Goal: Complete application form

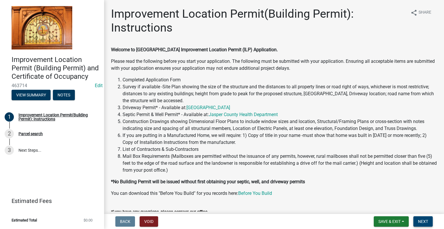
click at [425, 224] on button "Next" at bounding box center [423, 221] width 19 height 10
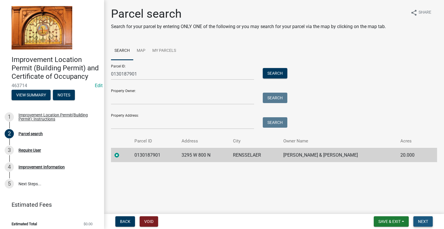
click at [425, 222] on span "Next" at bounding box center [423, 221] width 10 height 5
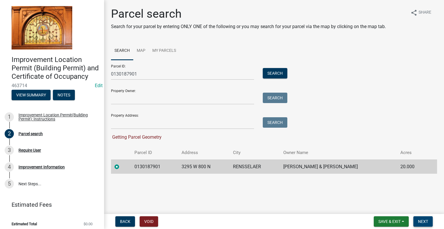
click at [425, 222] on span "Next" at bounding box center [423, 221] width 10 height 5
click at [280, 73] on button "Search" at bounding box center [275, 73] width 25 height 10
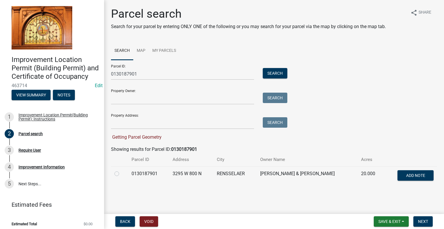
click at [122, 170] on label at bounding box center [122, 170] width 0 height 0
click at [122, 173] on input "radio" at bounding box center [124, 172] width 4 height 4
radio input "true"
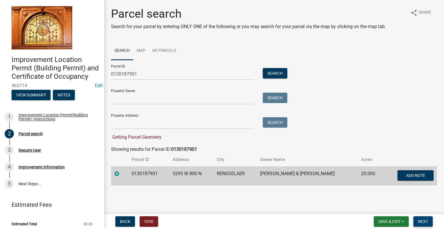
click at [426, 220] on span "Next" at bounding box center [423, 221] width 10 height 5
click at [421, 220] on span "Next" at bounding box center [423, 221] width 10 height 5
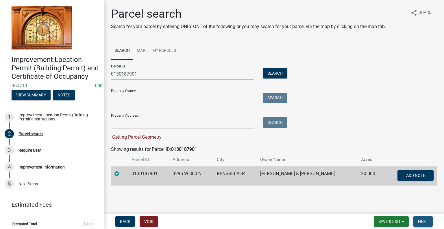
click at [421, 220] on span "Next" at bounding box center [423, 221] width 10 height 5
click at [371, 178] on td "20.000" at bounding box center [371, 175] width 26 height 19
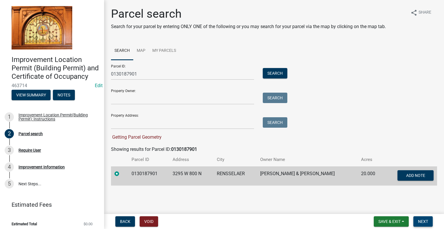
click at [422, 221] on span "Next" at bounding box center [423, 221] width 10 height 5
click at [143, 49] on link "Map" at bounding box center [141, 51] width 16 height 19
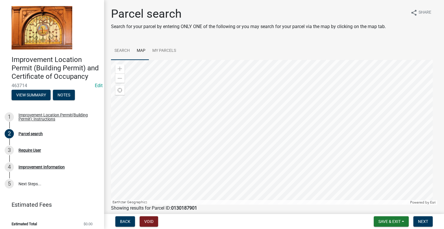
click at [127, 50] on link "Search" at bounding box center [122, 51] width 22 height 19
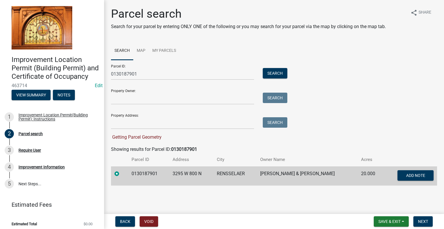
click at [122, 170] on label at bounding box center [122, 170] width 0 height 0
click at [122, 173] on input "radio" at bounding box center [124, 172] width 4 height 4
click at [122, 170] on label at bounding box center [122, 170] width 0 height 0
click at [122, 173] on input "radio" at bounding box center [124, 172] width 4 height 4
click at [421, 220] on span "Next" at bounding box center [423, 221] width 10 height 5
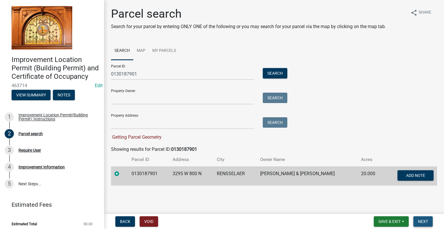
click at [421, 220] on span "Next" at bounding box center [423, 221] width 10 height 5
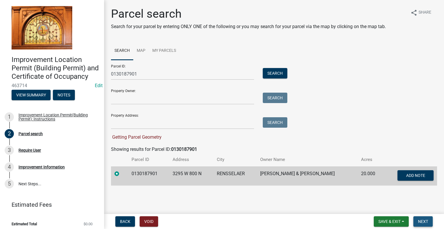
click at [421, 220] on span "Next" at bounding box center [423, 221] width 10 height 5
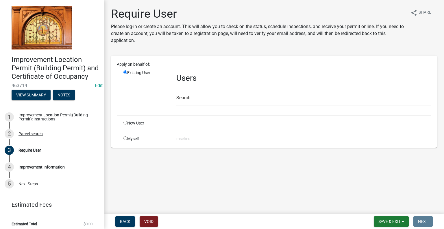
click at [127, 122] on input "radio" at bounding box center [126, 123] width 4 height 4
radio input "true"
radio input "false"
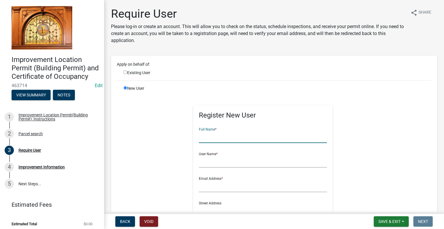
click at [206, 135] on input "text" at bounding box center [263, 137] width 128 height 12
type input "[PERSON_NAME]"
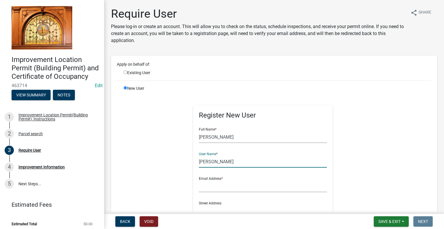
type input "[PERSON_NAME]"
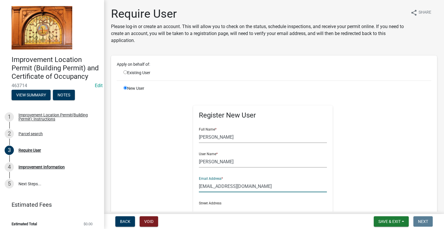
type input "RandyM@woodshopinc.com"
radio input "true"
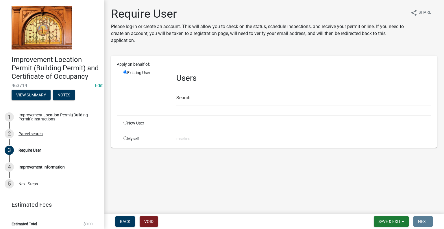
click at [126, 124] on input "radio" at bounding box center [126, 123] width 4 height 4
radio input "true"
radio input "false"
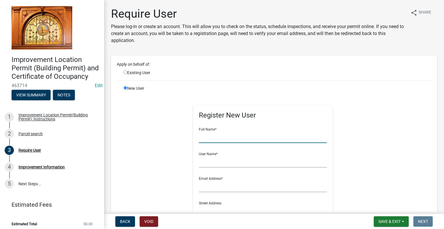
click at [209, 139] on input "text" at bounding box center [263, 137] width 128 height 12
type input "[PERSON_NAME]"
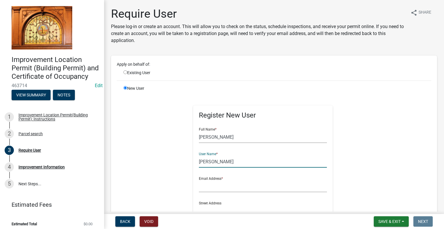
type input "[PERSON_NAME]"
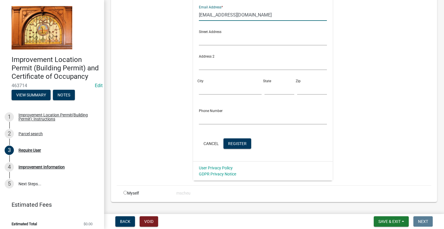
scroll to position [174, 0]
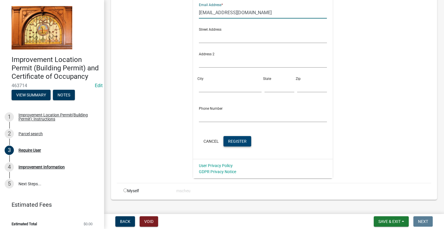
type input "RandyM@woodshopinc.com"
click at [235, 141] on span "Register" at bounding box center [237, 141] width 19 height 5
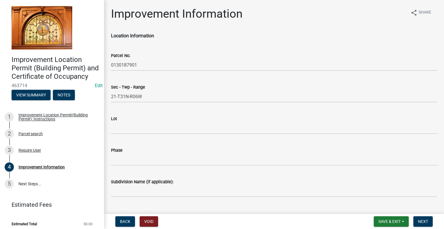
scroll to position [58, 0]
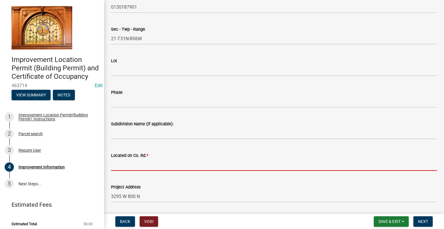
click at [271, 165] on input "Located on Co. Rd. *" at bounding box center [274, 165] width 326 height 12
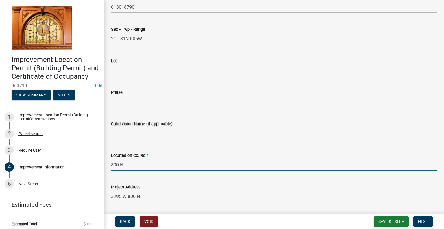
type input "800 N"
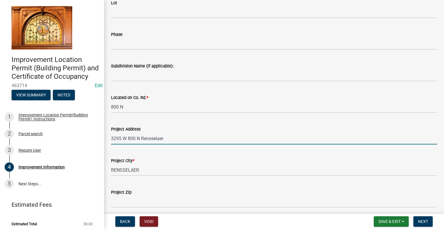
scroll to position [145, 0]
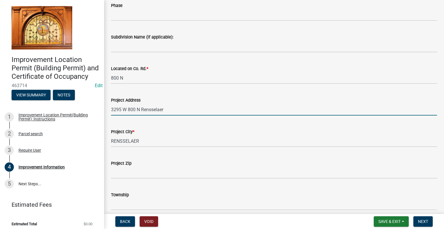
type input "3295 W 800 N Rensselaer"
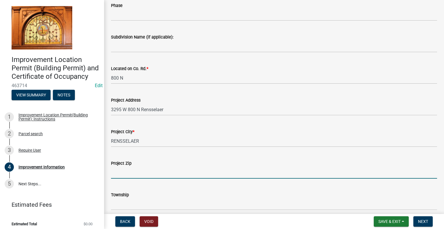
click at [262, 173] on input "Project Zip" at bounding box center [274, 173] width 326 height 12
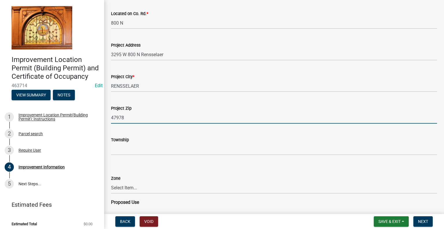
scroll to position [203, 0]
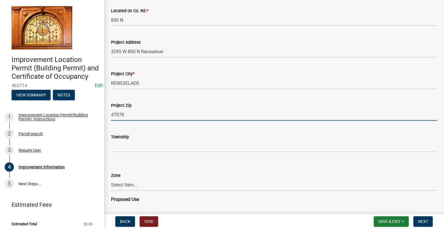
type input "47978"
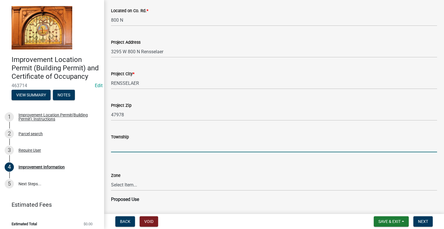
click at [250, 147] on input "Township" at bounding box center [274, 146] width 326 height 12
type input "WALKER"
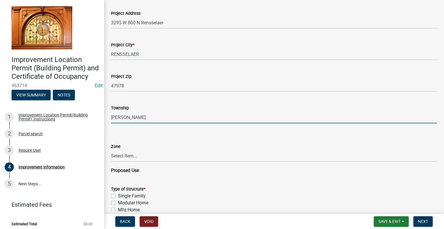
scroll to position [260, 0]
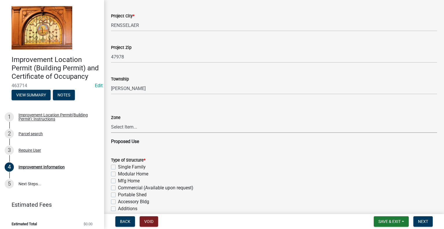
click at [251, 126] on select "Select Item... CO - Conservation PR - Parks & Recreation A1 - Conservation Agri…" at bounding box center [274, 127] width 326 height 12
click at [111, 121] on select "Select Item... CO - Conservation PR - Parks & Recreation A1 - Conservation Agri…" at bounding box center [274, 127] width 326 height 12
select select "69ac7e04-641d-4cc7-82fe-ed12440f8b33"
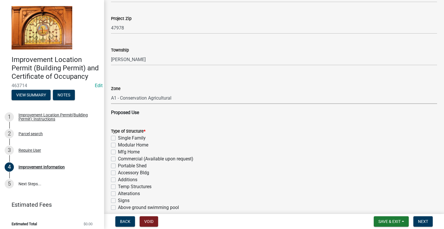
click at [118, 174] on label "Accessory Bldg" at bounding box center [133, 172] width 31 height 7
click at [118, 173] on input "Accessory Bldg" at bounding box center [120, 171] width 4 height 4
checkbox input "true"
checkbox input "false"
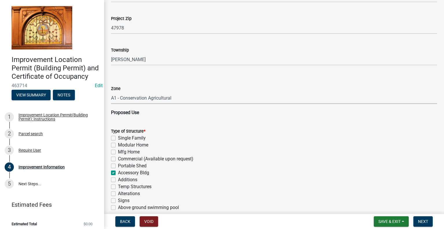
checkbox input "false"
checkbox input "true"
checkbox input "false"
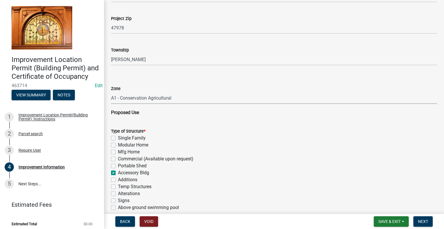
checkbox input "false"
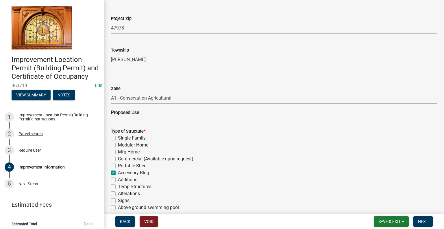
checkbox input "false"
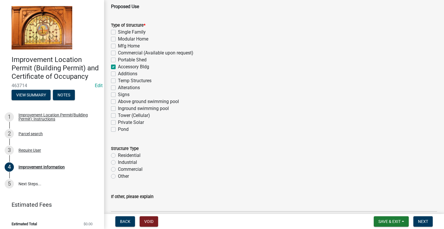
scroll to position [405, 0]
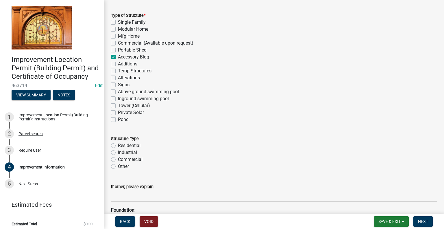
click at [118, 146] on label "Residential" at bounding box center [129, 145] width 23 height 7
click at [118, 146] on input "Residential" at bounding box center [120, 144] width 4 height 4
radio input "true"
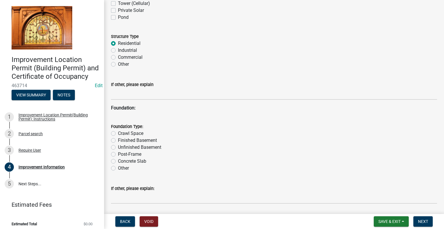
scroll to position [521, 0]
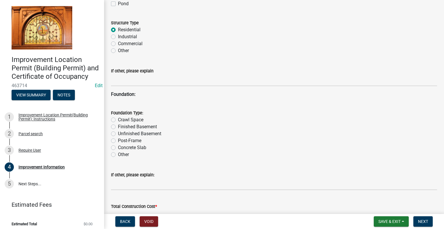
click at [118, 154] on label "Other" at bounding box center [123, 154] width 11 height 7
click at [118, 154] on input "Other" at bounding box center [120, 153] width 4 height 4
radio input "true"
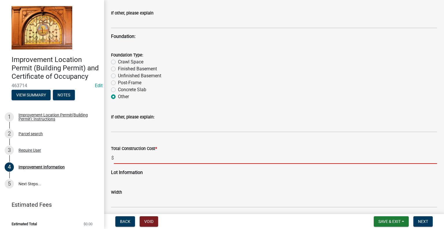
click at [136, 160] on input "text" at bounding box center [275, 158] width 323 height 12
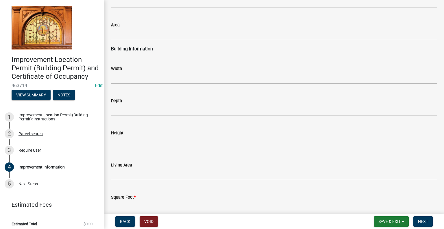
scroll to position [839, 0]
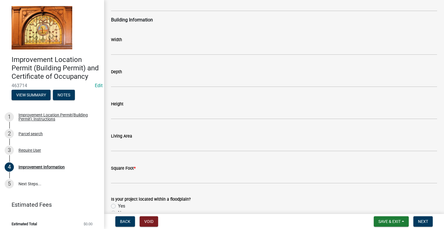
type input "99563"
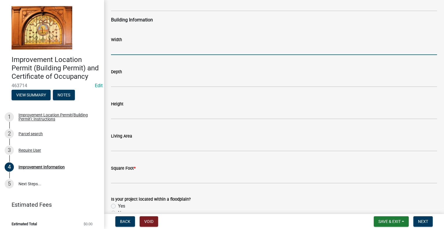
click at [156, 48] on input "text" at bounding box center [274, 49] width 326 height 12
type input "34"
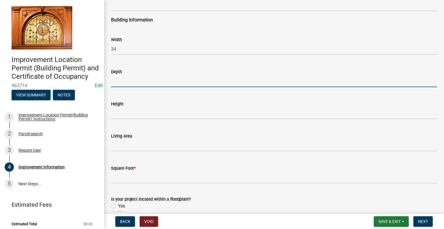
click at [138, 78] on input "text" at bounding box center [274, 81] width 326 height 12
type input "26"
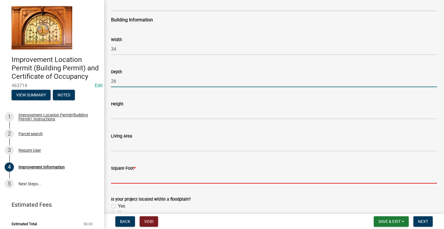
click at [127, 177] on input "text" at bounding box center [274, 178] width 326 height 12
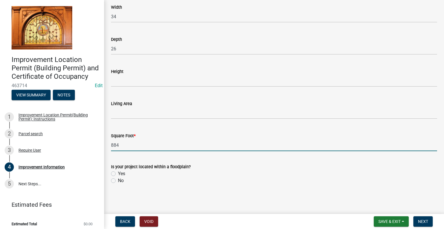
scroll to position [871, 0]
type input "884"
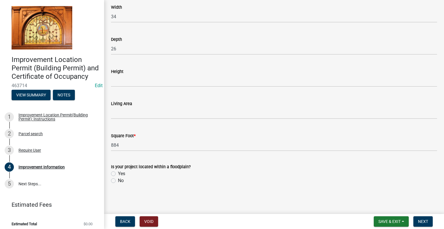
click at [118, 179] on label "No" at bounding box center [121, 180] width 6 height 7
click at [118, 179] on input "No" at bounding box center [120, 179] width 4 height 4
radio input "true"
click at [426, 219] on span "Next" at bounding box center [423, 221] width 10 height 5
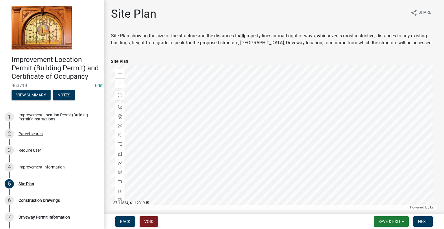
scroll to position [68, 0]
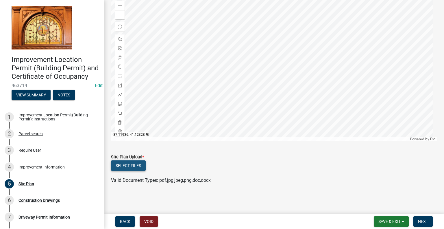
click at [131, 165] on button "Select files" at bounding box center [128, 165] width 35 height 10
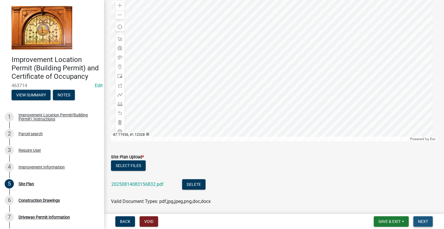
click at [427, 220] on span "Next" at bounding box center [423, 221] width 10 height 5
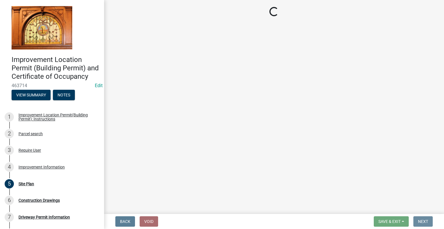
scroll to position [0, 0]
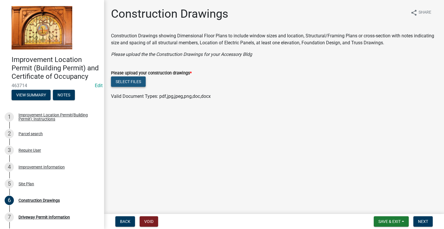
click at [127, 80] on button "Select files" at bounding box center [128, 81] width 35 height 10
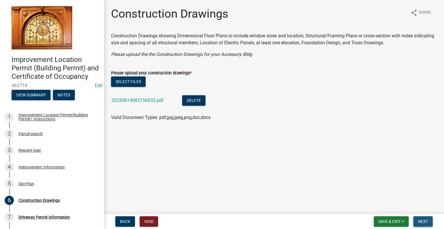
click at [422, 219] on span "Next" at bounding box center [423, 221] width 10 height 5
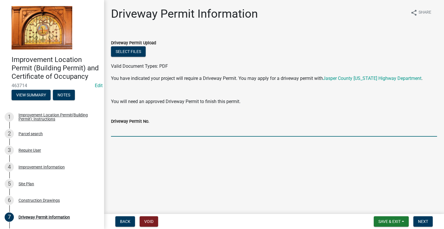
click at [301, 131] on input "Driveway Permit No." at bounding box center [274, 131] width 326 height 12
type input "EXISTING"
click at [425, 222] on span "Next" at bounding box center [423, 221] width 10 height 5
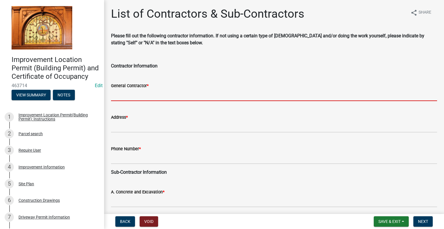
click at [258, 94] on input "General Contractor *" at bounding box center [274, 95] width 326 height 12
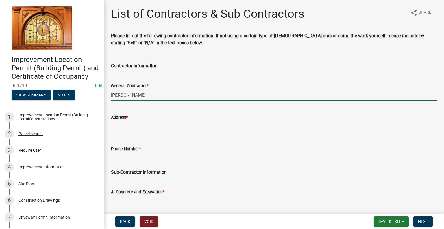
type input "Kevin Misch"
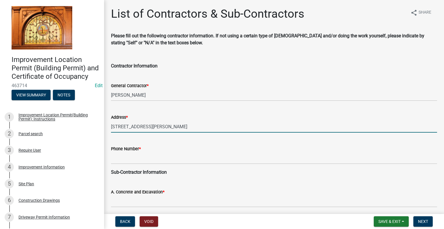
type input "9608 Randolph St, Crownpoint"
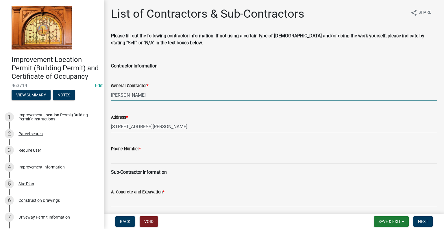
click at [251, 97] on input "Kevin Misch" at bounding box center [274, 95] width 326 height 12
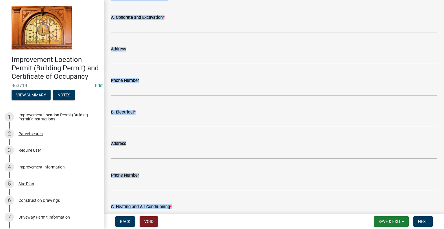
scroll to position [590, 0]
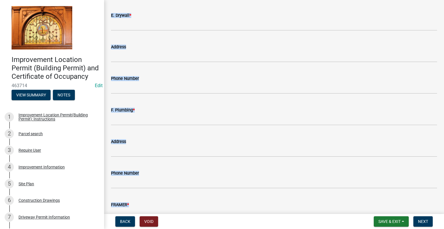
drag, startPoint x: 214, startPoint y: 106, endPoint x: 295, endPoint y: 242, distance: 158.8
click at [295, 229] on html "Internet Explorer does NOT work with GeoPermits. Get a new browser for more sec…" at bounding box center [222, 114] width 444 height 229
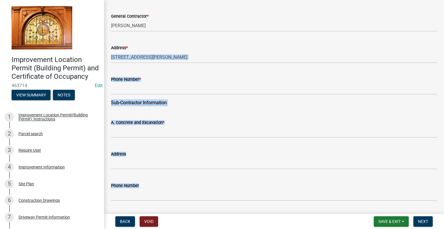
scroll to position [127, 0]
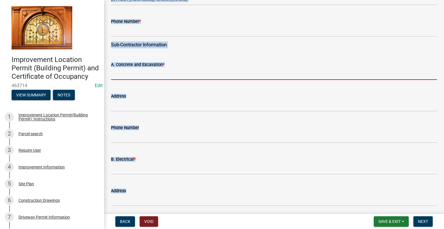
click at [133, 72] on input "A. Concrete and Excavation *" at bounding box center [274, 74] width 326 height 12
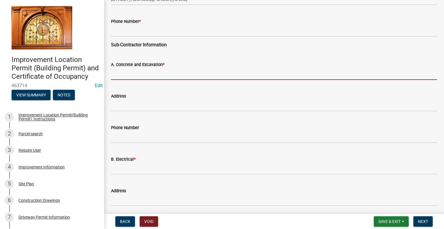
type input "SELF"
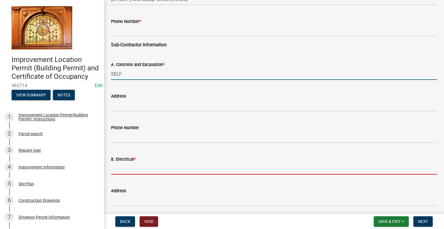
click at [146, 169] on input "B. Electrical *" at bounding box center [274, 169] width 326 height 12
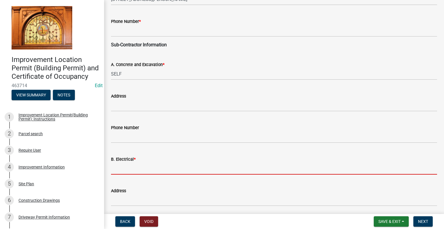
type input "SELF"
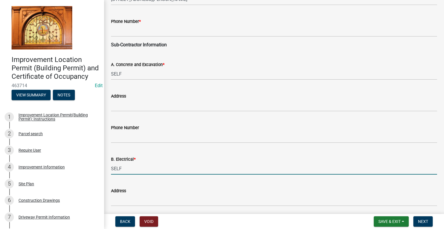
scroll to position [214, 0]
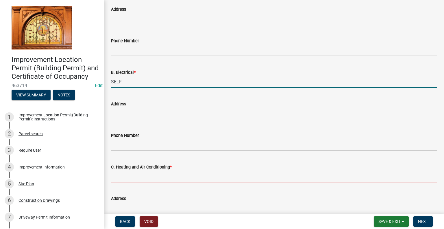
click at [159, 178] on input "C. Heating and Air Conditioning *" at bounding box center [274, 176] width 326 height 12
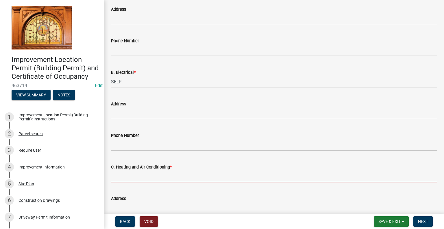
type input "NA"
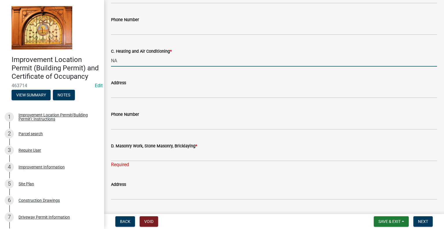
scroll to position [359, 0]
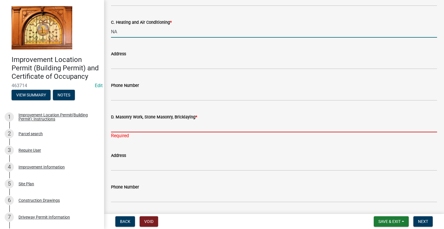
click at [165, 124] on input "D. Masonry Work, Stone Masonry, Bricklaying *" at bounding box center [274, 126] width 326 height 12
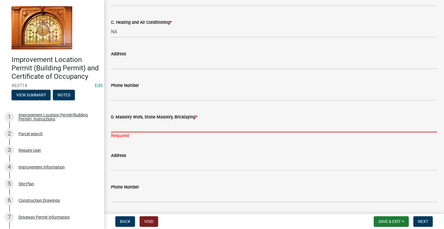
type input "NA"
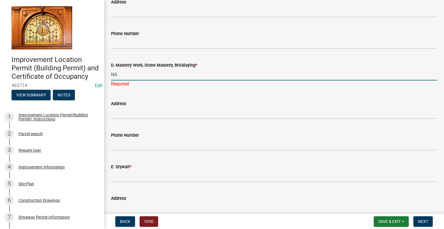
scroll to position [446, 0]
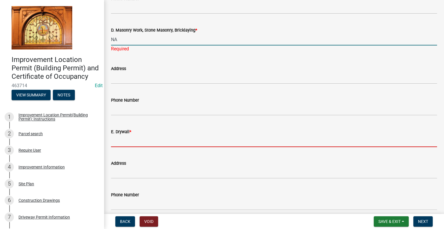
click at [155, 140] on wm-data-entity-input "E. Drywall *" at bounding box center [274, 136] width 326 height 32
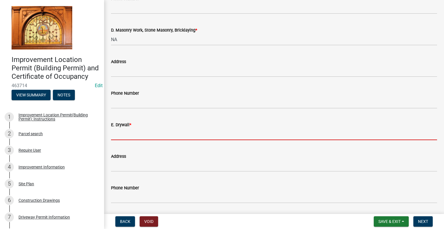
type input "NA"
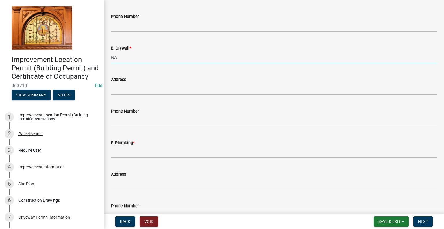
scroll to position [532, 0]
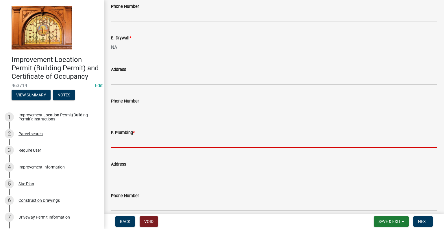
click at [141, 144] on input "F. Plumbing *" at bounding box center [274, 142] width 326 height 12
type input "NA"
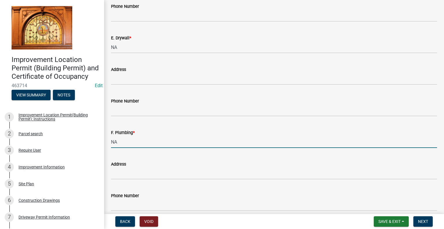
scroll to position [590, 0]
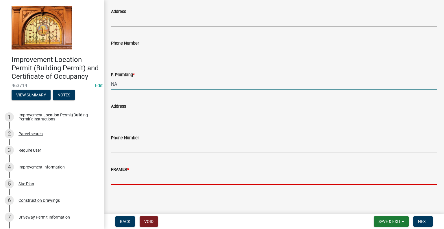
click at [199, 178] on input "FRAMER *" at bounding box center [274, 179] width 326 height 12
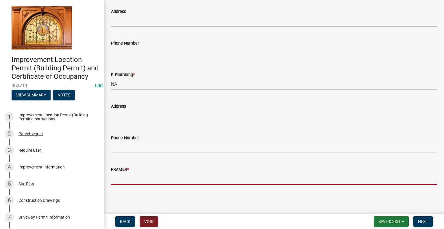
type input "N/A"
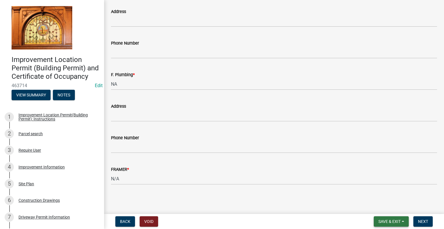
click at [392, 219] on span "Save & Exit" at bounding box center [390, 221] width 22 height 5
click at [389, 207] on button "Save & Exit" at bounding box center [386, 206] width 46 height 14
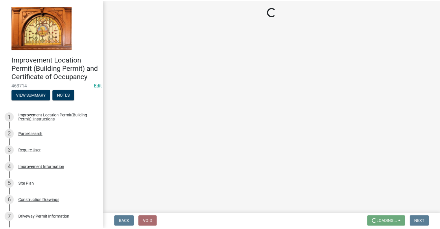
scroll to position [0, 0]
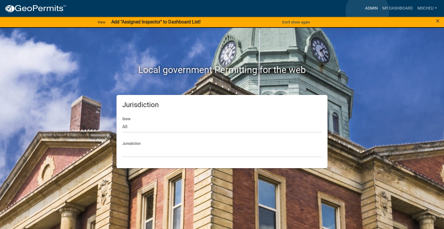
click at [368, 11] on link "Admin" at bounding box center [371, 8] width 17 height 11
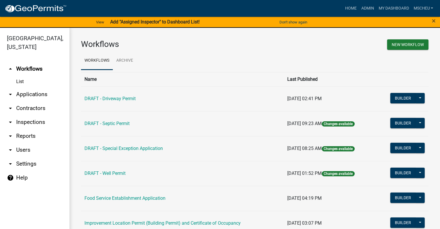
click at [42, 96] on link "arrow_drop_down Applications" at bounding box center [34, 94] width 69 height 14
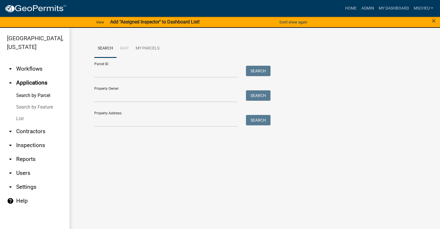
click at [28, 117] on link "List" at bounding box center [34, 119] width 69 height 12
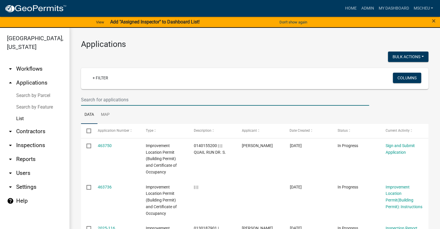
click at [134, 100] on input "text" at bounding box center [225, 100] width 288 height 12
type input "m"
click at [131, 100] on input "text" at bounding box center [225, 100] width 288 height 12
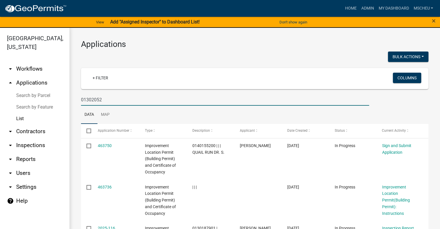
type input "01302052"
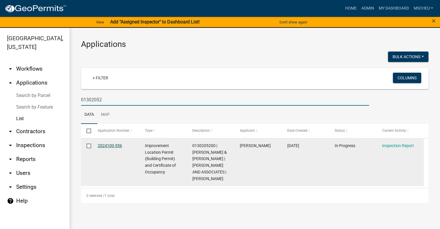
click at [103, 145] on link "2024100-556" at bounding box center [110, 145] width 24 height 5
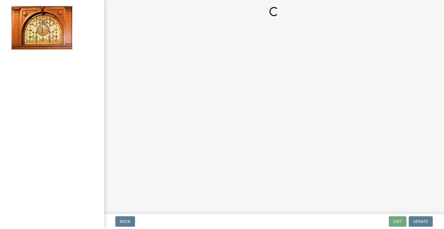
select select "62bb873c-c571-4454-ac8a-8c216551e2a3"
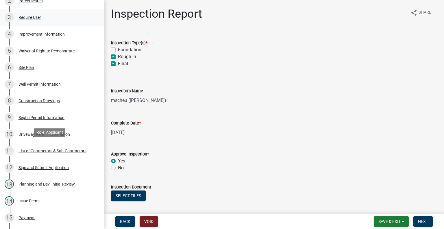
scroll to position [145, 0]
click at [67, 169] on div "Sign and Submit Application" at bounding box center [44, 167] width 50 height 4
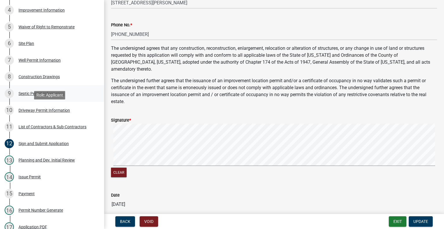
scroll to position [159, 0]
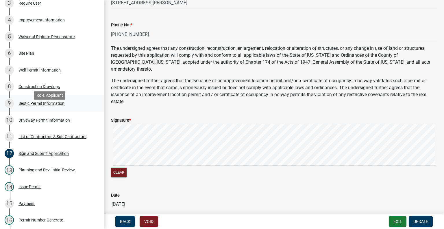
click at [59, 105] on div "Septic Permit Information" at bounding box center [42, 103] width 46 height 4
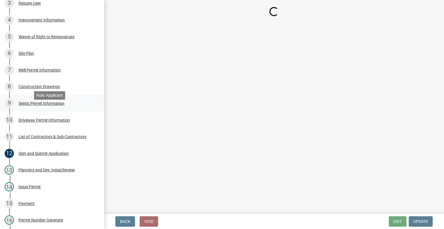
scroll to position [0, 0]
